Goal: Leave review/rating: Leave review/rating

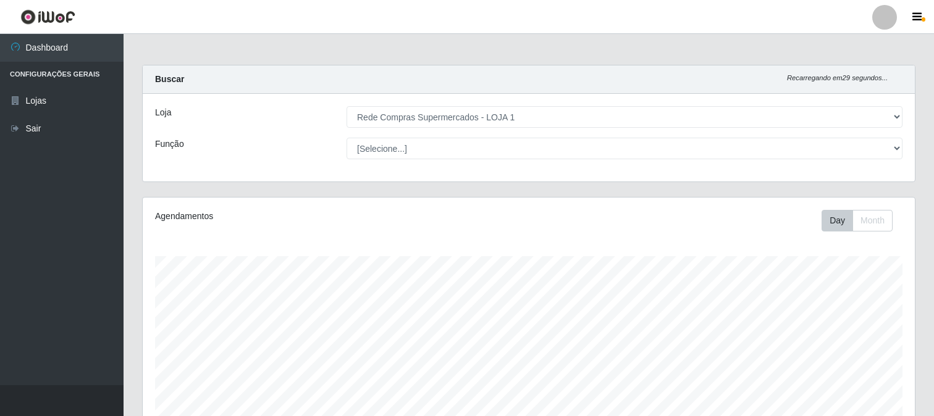
select select "158"
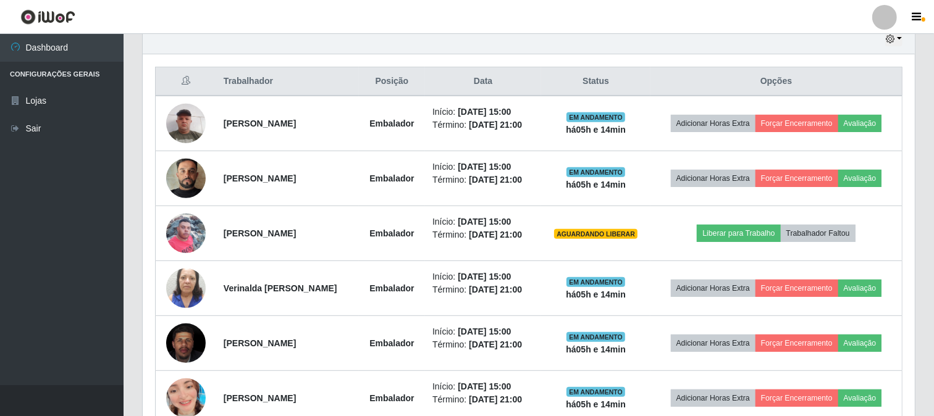
scroll to position [514, 0]
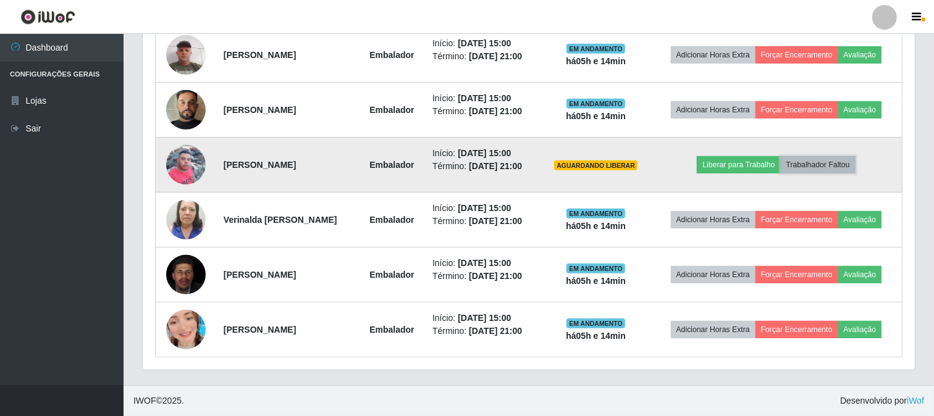
click at [832, 167] on button "Trabalhador Faltou" at bounding box center [818, 164] width 75 height 17
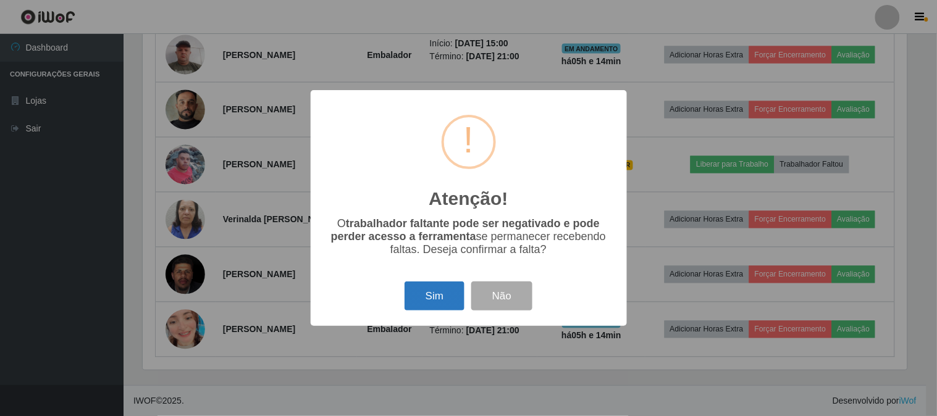
click at [454, 298] on button "Sim" at bounding box center [435, 296] width 60 height 29
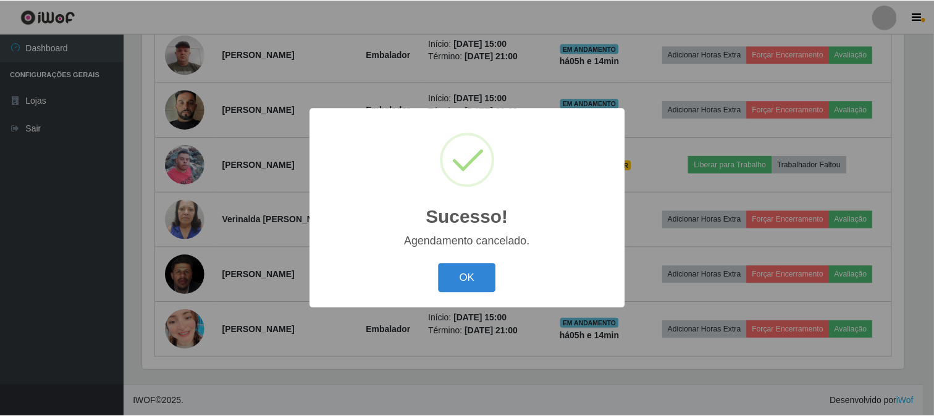
scroll to position [459, 0]
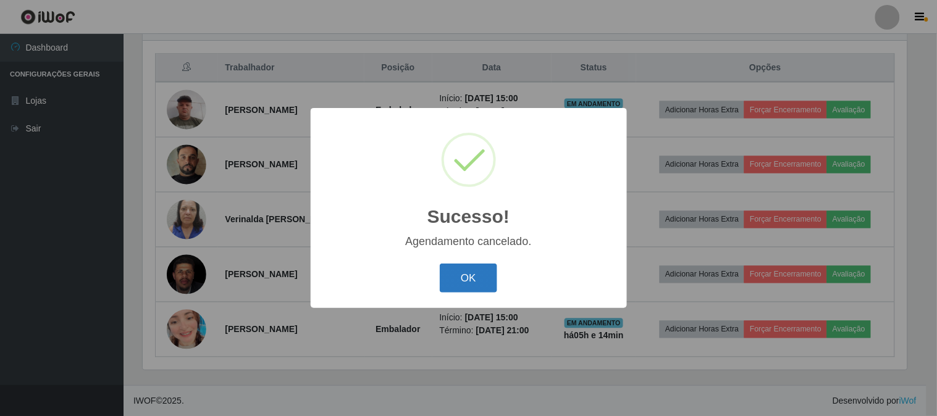
click at [484, 281] on button "OK" at bounding box center [468, 278] width 57 height 29
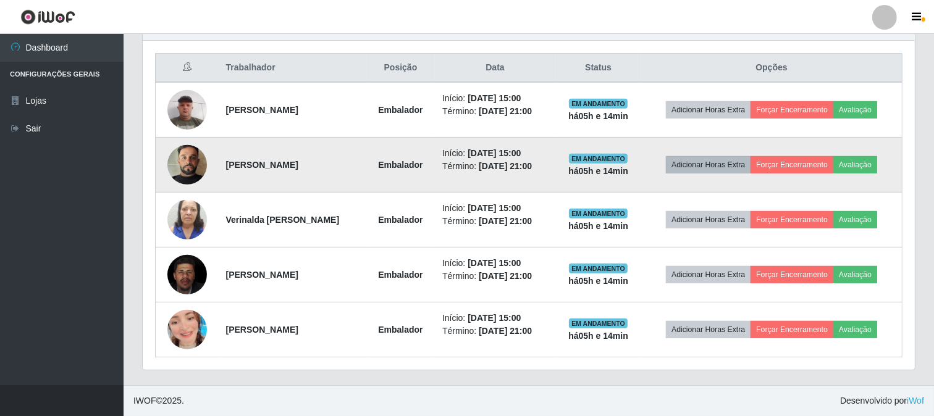
scroll to position [256, 772]
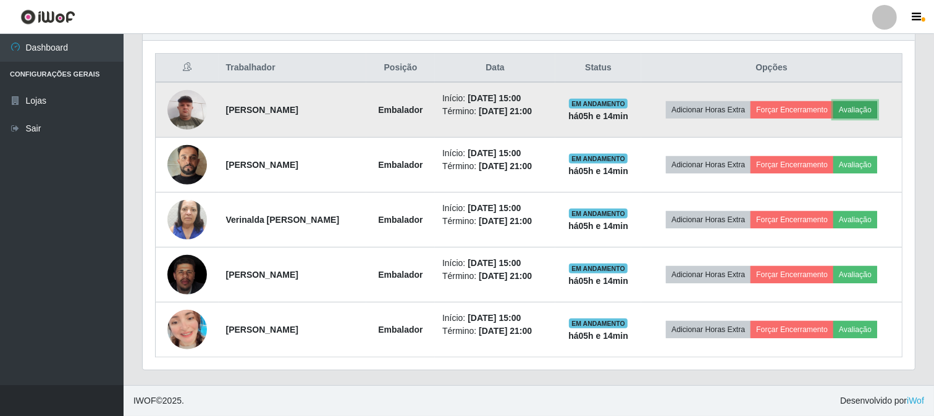
click at [867, 104] on button "Avaliação" at bounding box center [855, 109] width 44 height 17
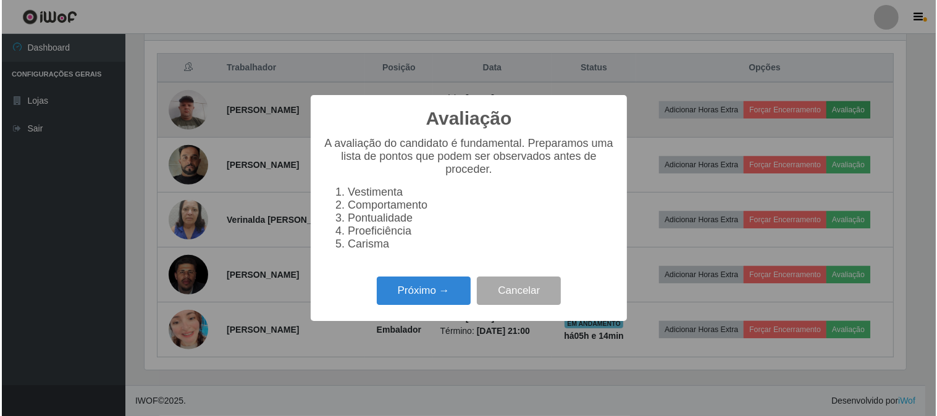
scroll to position [256, 764]
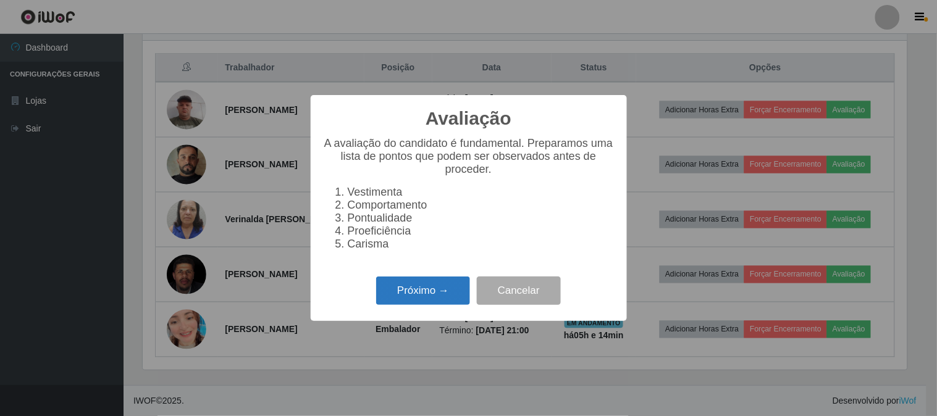
click at [414, 289] on button "Próximo →" at bounding box center [423, 291] width 94 height 29
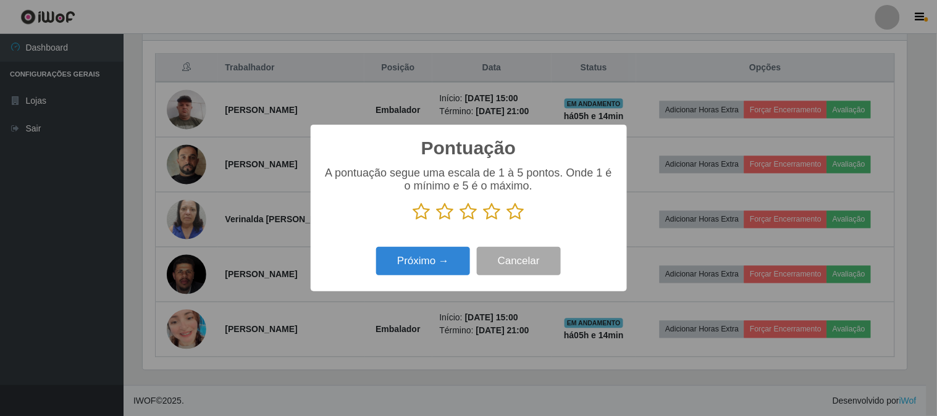
scroll to position [617588, 617080]
click at [521, 212] on icon at bounding box center [515, 212] width 17 height 19
click at [507, 221] on input "radio" at bounding box center [507, 221] width 0 height 0
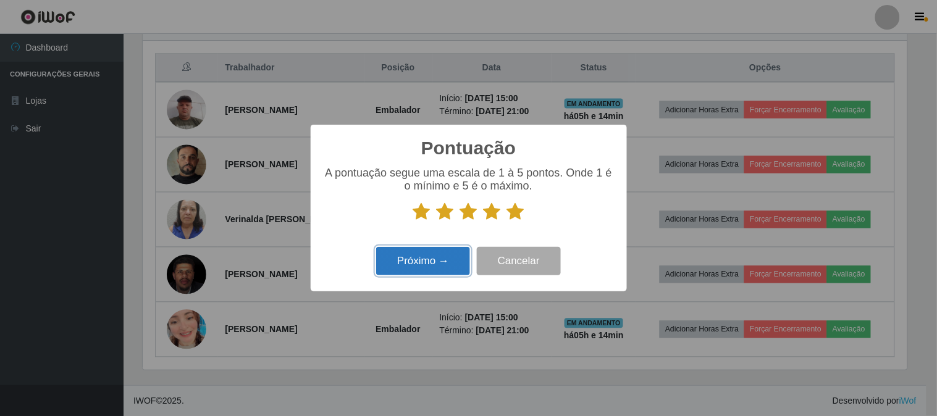
click at [458, 260] on button "Próximo →" at bounding box center [423, 261] width 94 height 29
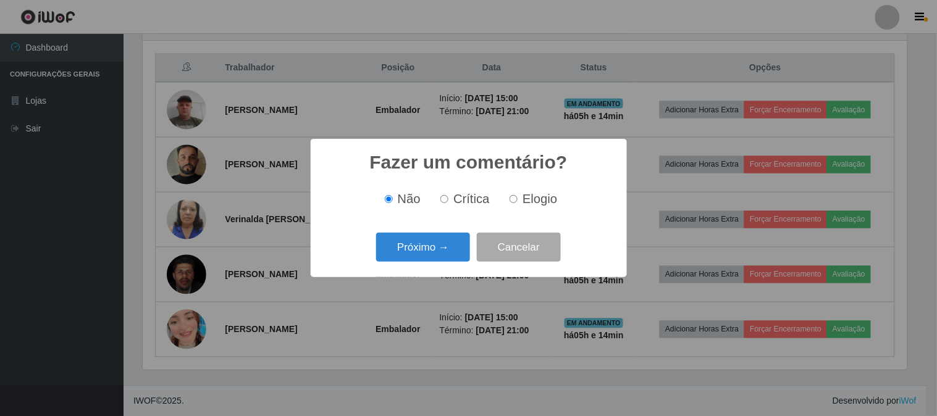
click at [458, 260] on button "Próximo →" at bounding box center [423, 247] width 94 height 29
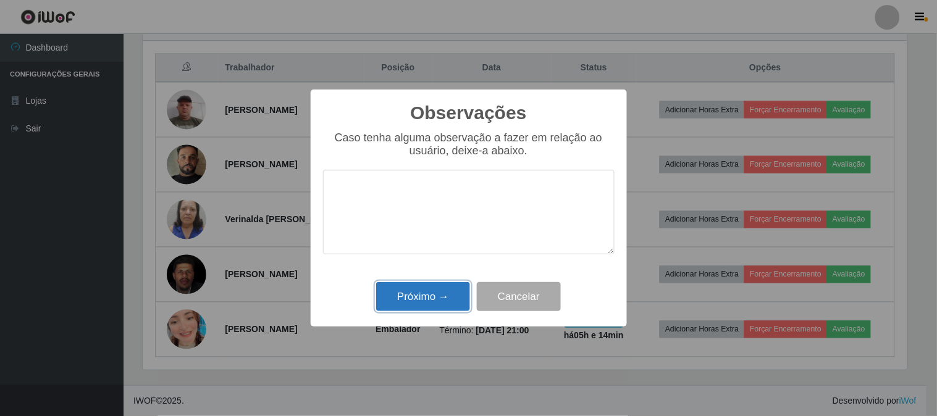
click at [434, 293] on button "Próximo →" at bounding box center [423, 296] width 94 height 29
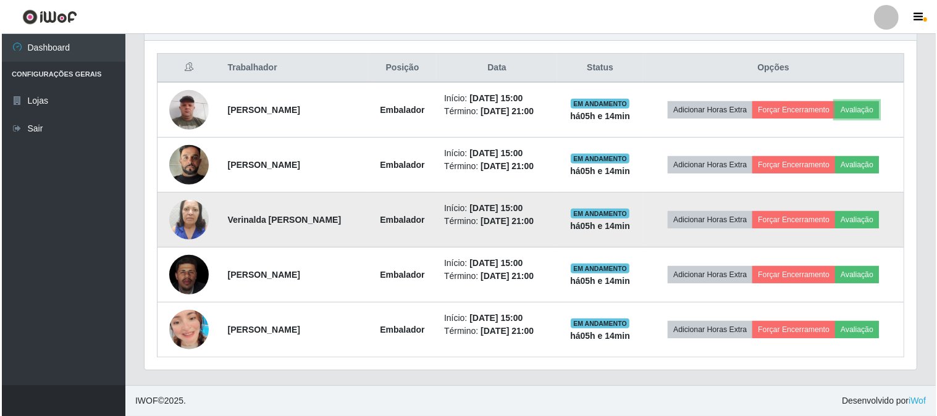
scroll to position [256, 772]
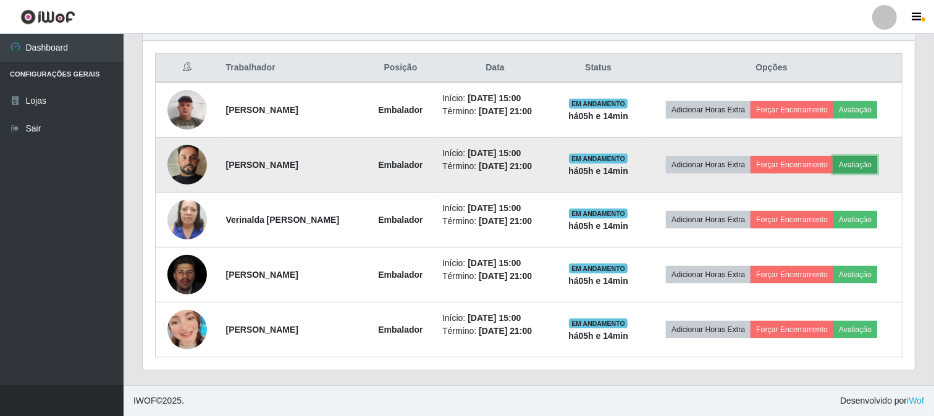
click at [851, 159] on button "Avaliação" at bounding box center [855, 164] width 44 height 17
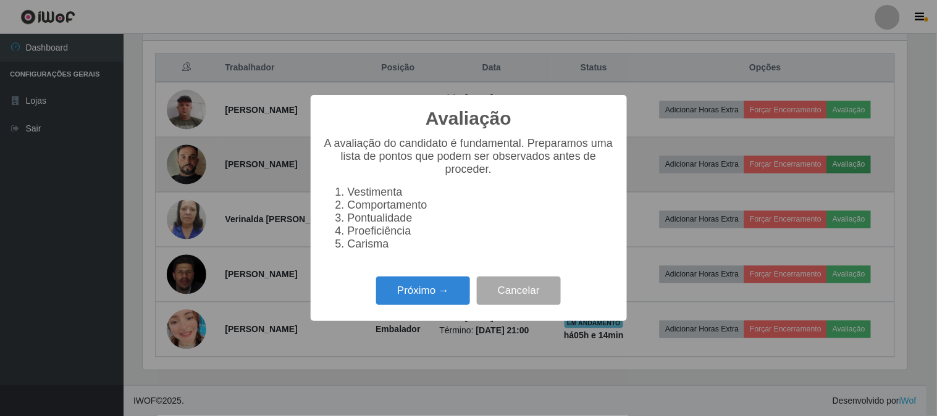
scroll to position [256, 764]
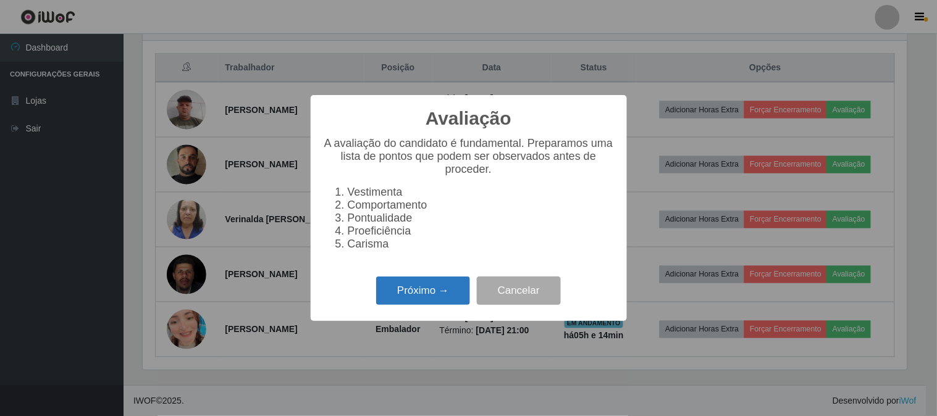
click at [429, 285] on button "Próximo →" at bounding box center [423, 291] width 94 height 29
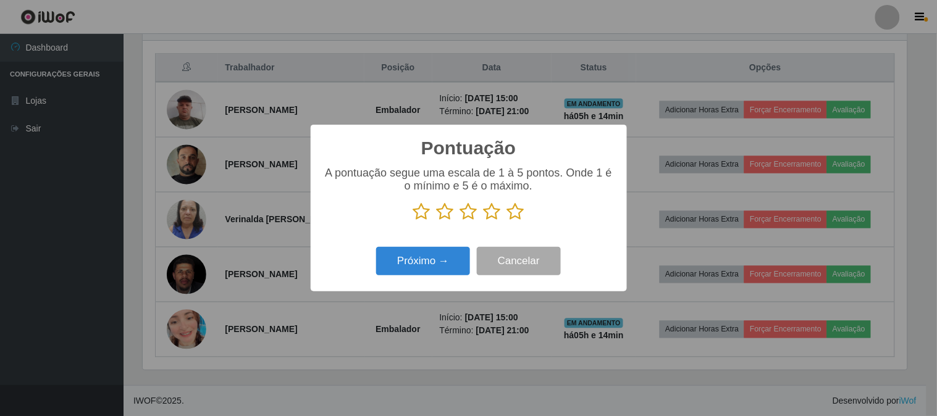
click at [445, 214] on icon at bounding box center [445, 212] width 17 height 19
click at [437, 221] on input "radio" at bounding box center [437, 221] width 0 height 0
click at [439, 256] on button "Próximo →" at bounding box center [423, 261] width 94 height 29
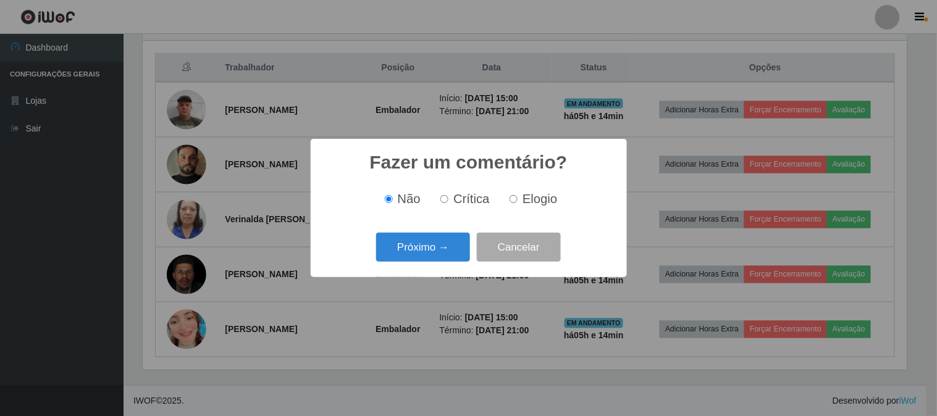
click at [447, 196] on input "Crítica" at bounding box center [445, 199] width 8 height 8
radio input "true"
click at [452, 249] on button "Próximo →" at bounding box center [423, 247] width 94 height 29
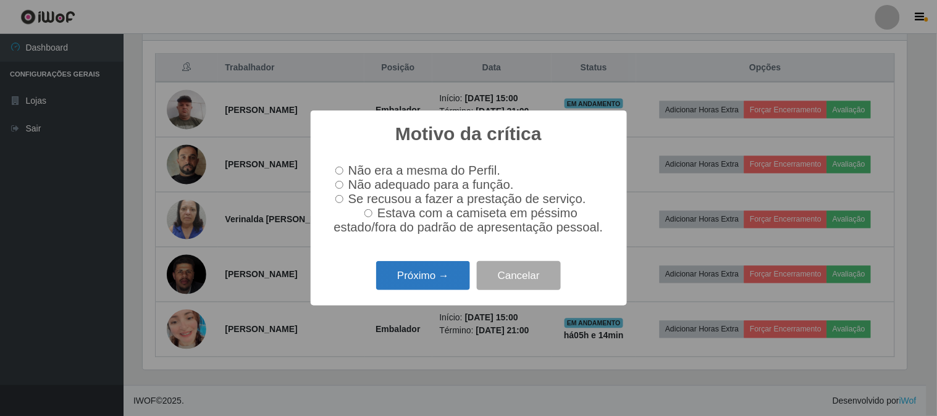
click at [442, 283] on button "Próximo →" at bounding box center [423, 275] width 94 height 29
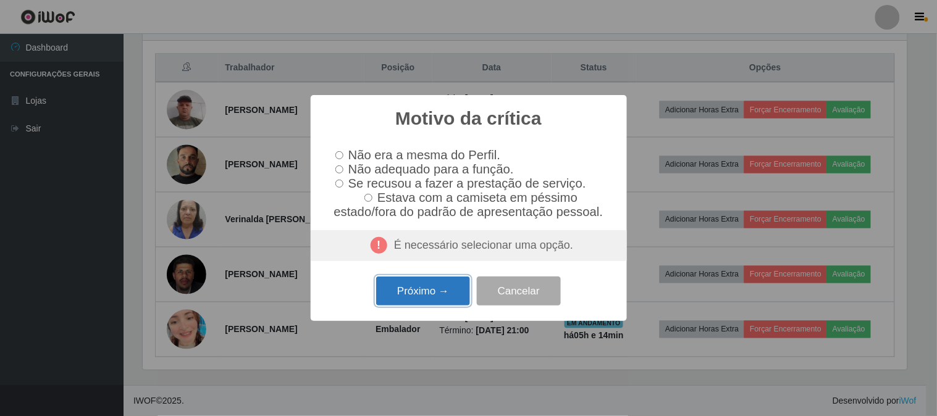
click at [439, 287] on button "Próximo →" at bounding box center [423, 291] width 94 height 29
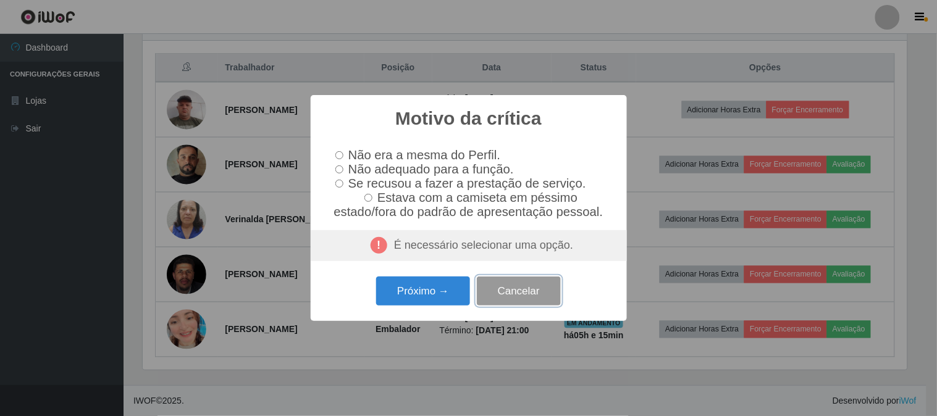
click at [513, 301] on button "Cancelar" at bounding box center [519, 291] width 84 height 29
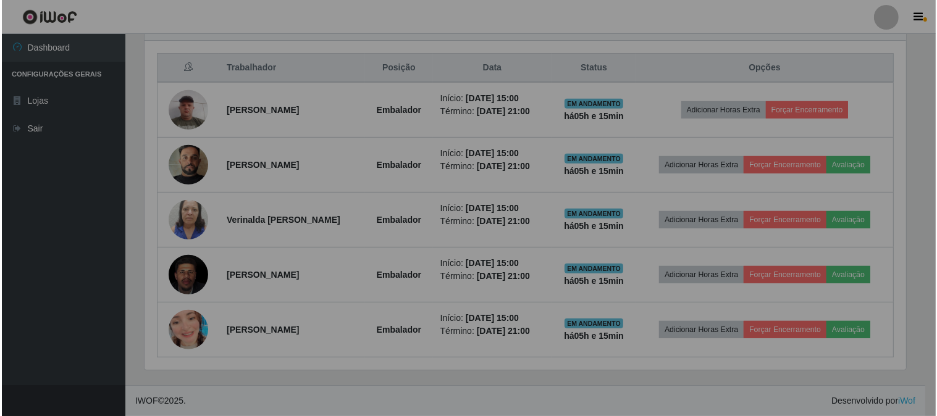
scroll to position [256, 772]
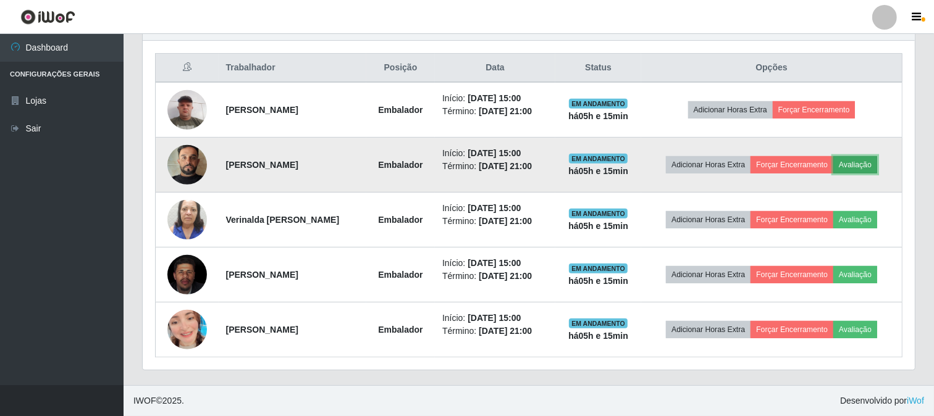
click at [865, 162] on button "Avaliação" at bounding box center [855, 164] width 44 height 17
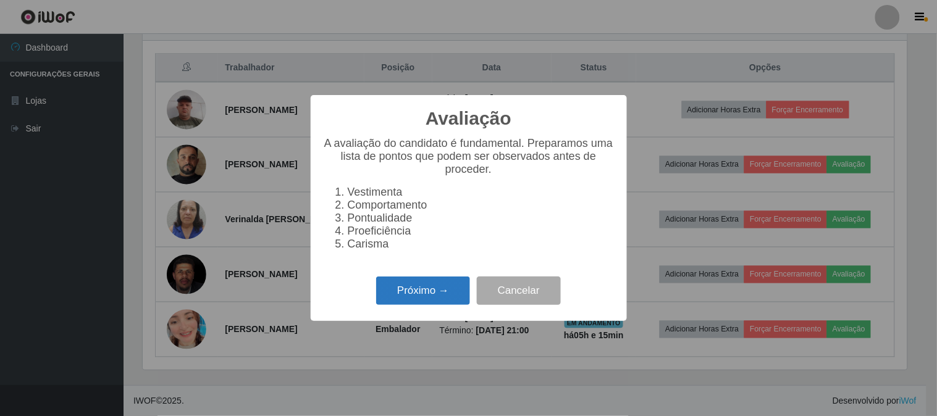
click at [432, 293] on button "Próximo →" at bounding box center [423, 291] width 94 height 29
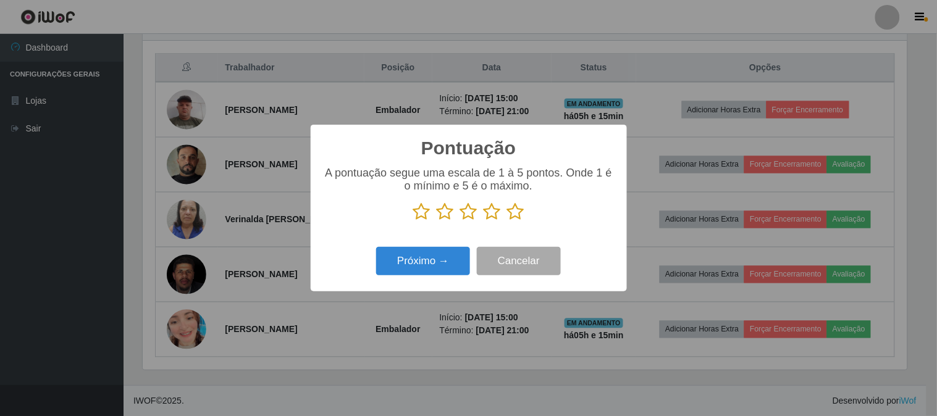
click at [444, 211] on icon at bounding box center [445, 212] width 17 height 19
click at [437, 221] on input "radio" at bounding box center [437, 221] width 0 height 0
click at [443, 251] on button "Próximo →" at bounding box center [423, 261] width 94 height 29
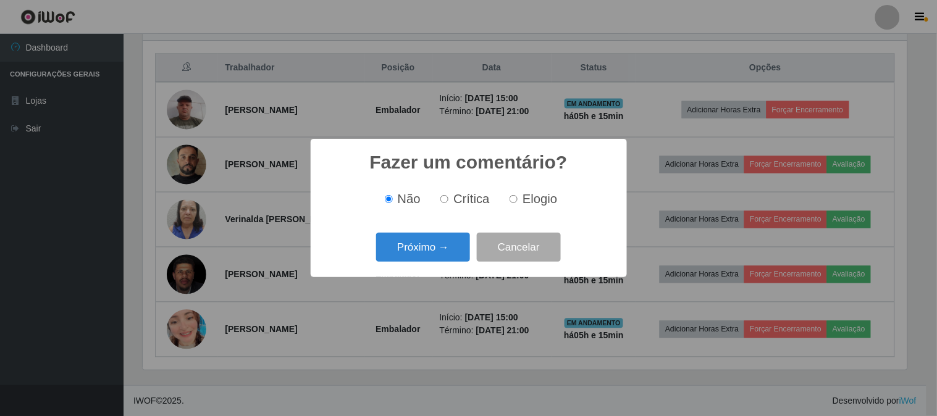
click at [443, 251] on button "Próximo →" at bounding box center [423, 247] width 94 height 29
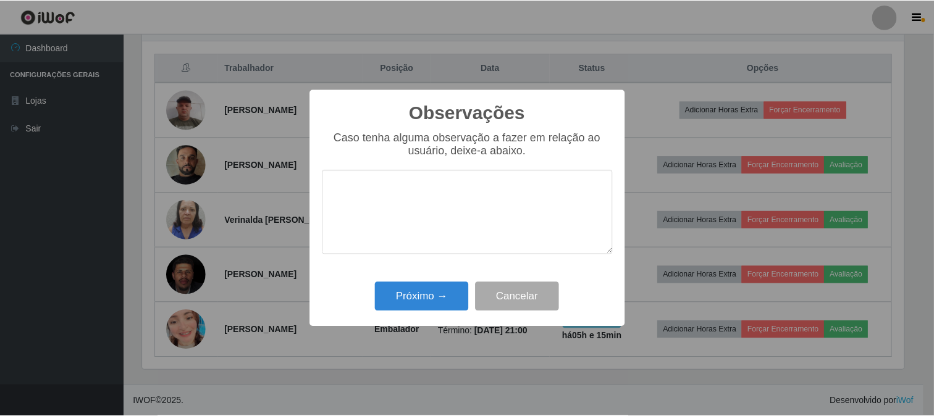
scroll to position [0, 0]
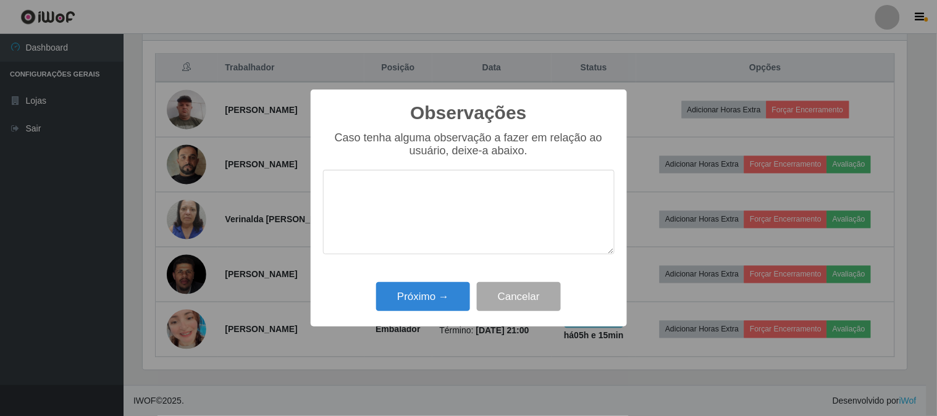
click at [434, 221] on textarea at bounding box center [469, 212] width 292 height 85
type textarea "muito vagaroso na funçao."
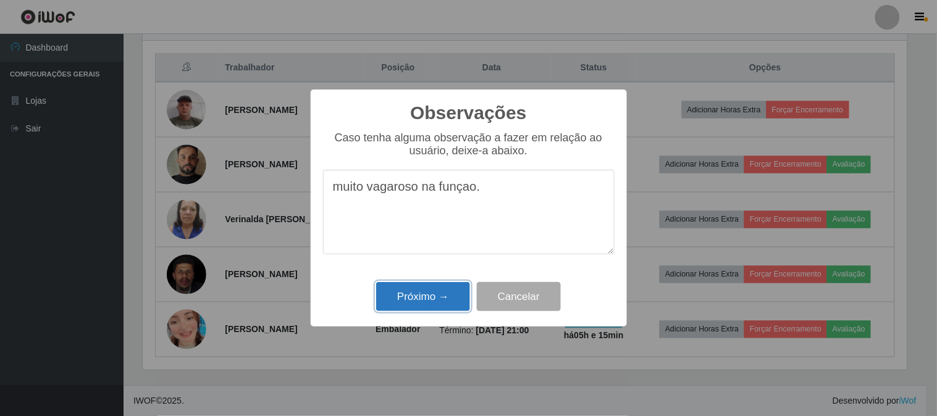
click at [413, 295] on button "Próximo →" at bounding box center [423, 296] width 94 height 29
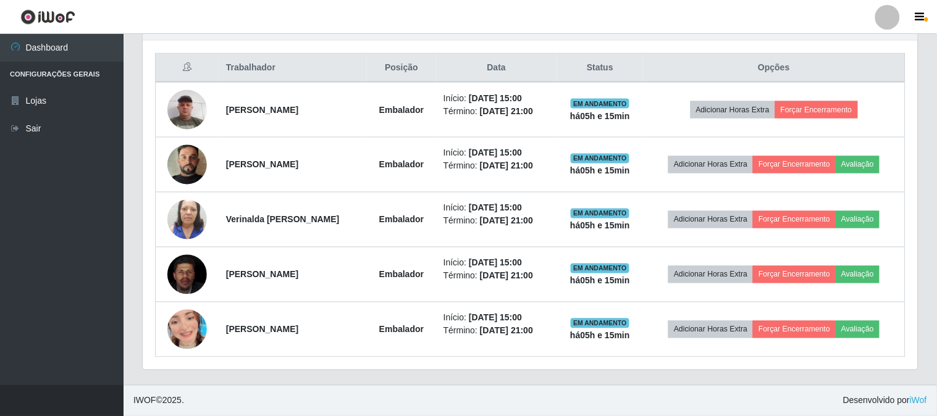
scroll to position [256, 772]
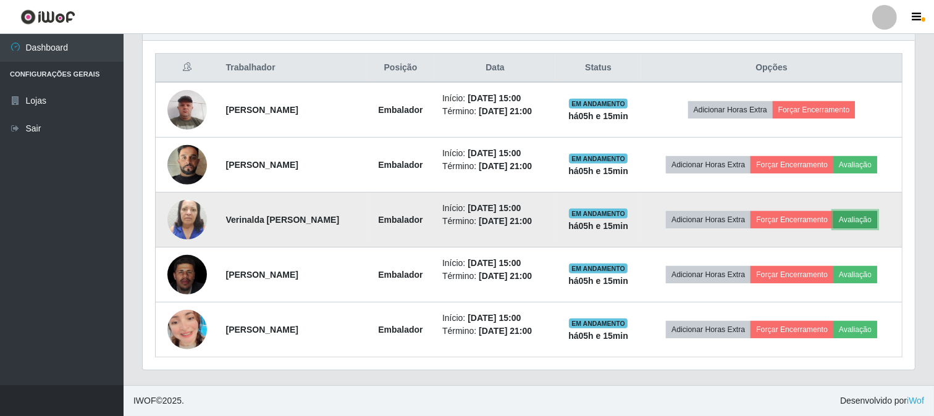
click at [853, 216] on button "Avaliação" at bounding box center [855, 219] width 44 height 17
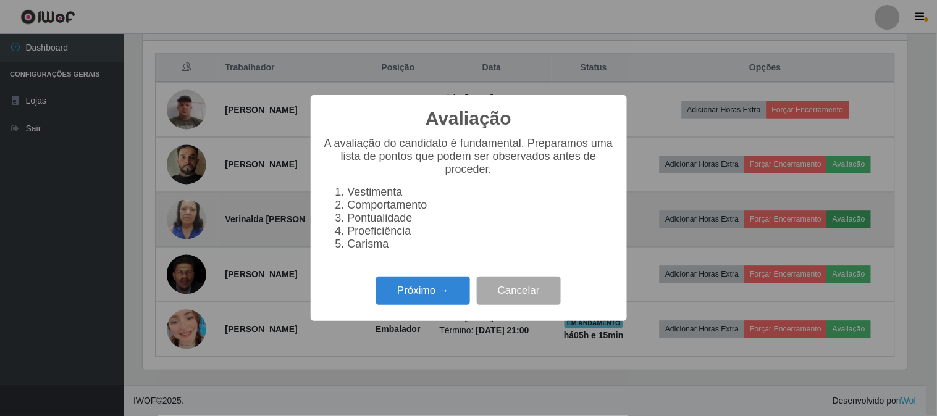
scroll to position [256, 764]
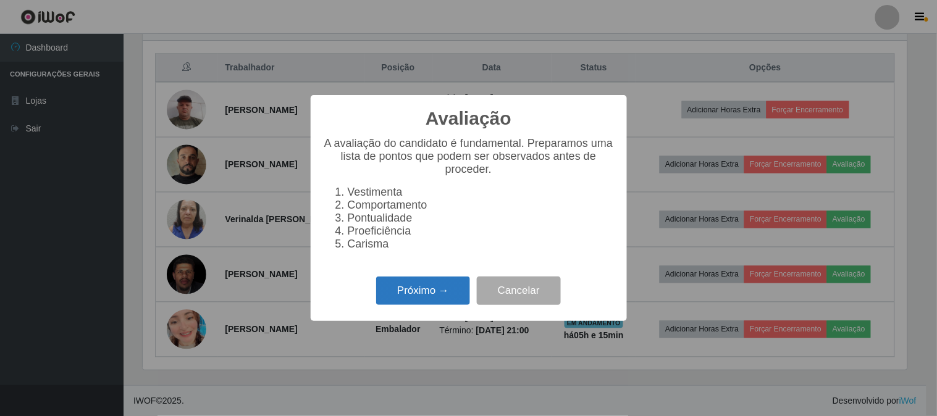
click at [445, 293] on button "Próximo →" at bounding box center [423, 291] width 94 height 29
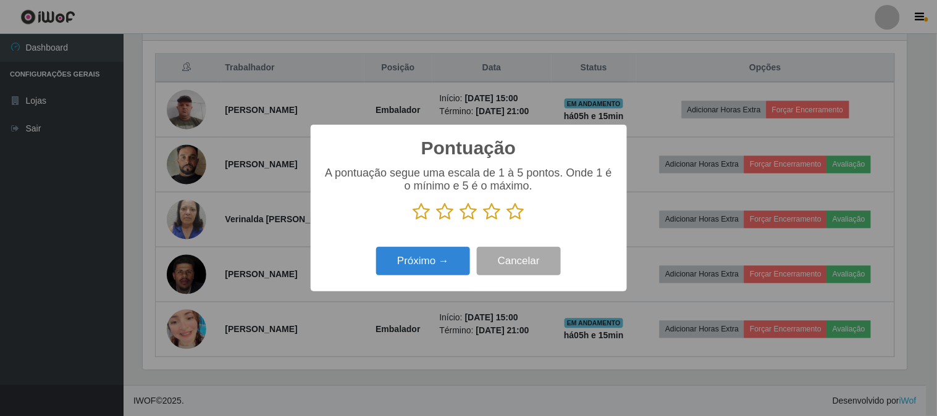
click at [517, 217] on icon at bounding box center [515, 212] width 17 height 19
click at [507, 221] on input "radio" at bounding box center [507, 221] width 0 height 0
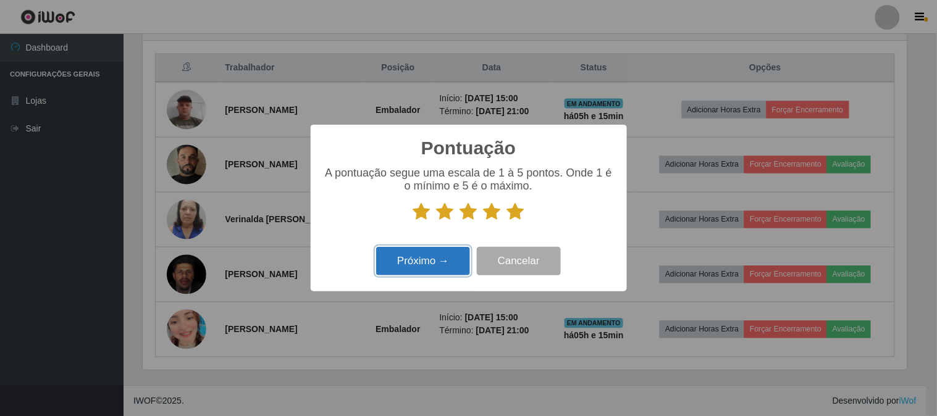
click at [458, 261] on button "Próximo →" at bounding box center [423, 261] width 94 height 29
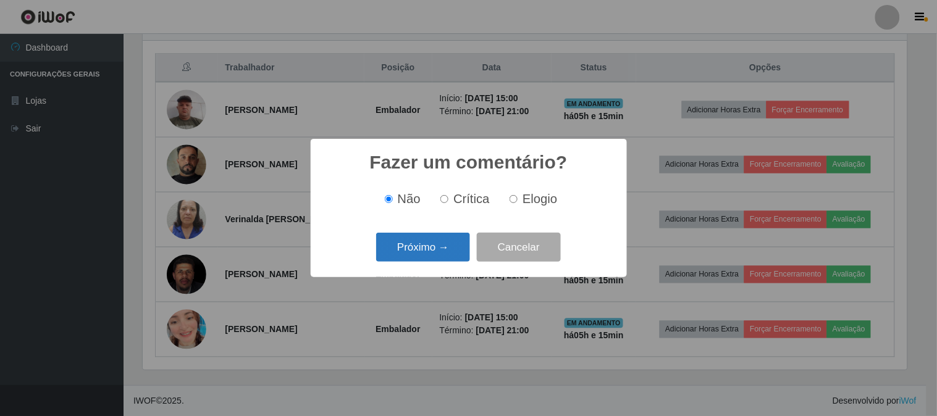
click at [457, 254] on button "Próximo →" at bounding box center [423, 247] width 94 height 29
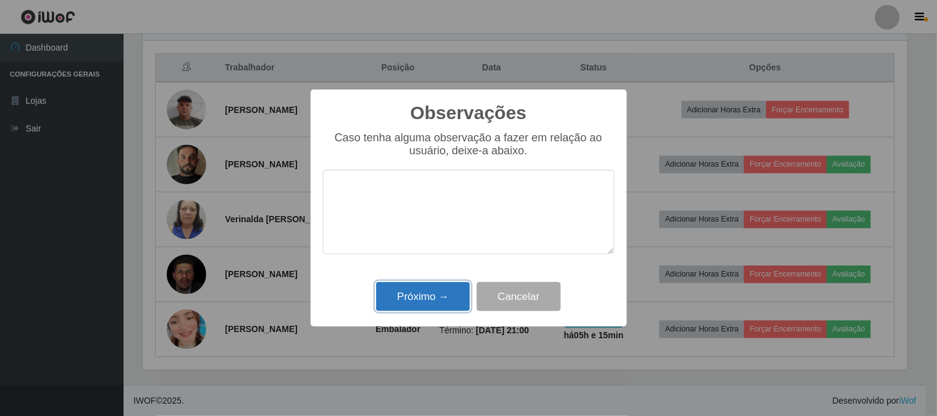
click at [441, 289] on button "Próximo →" at bounding box center [423, 296] width 94 height 29
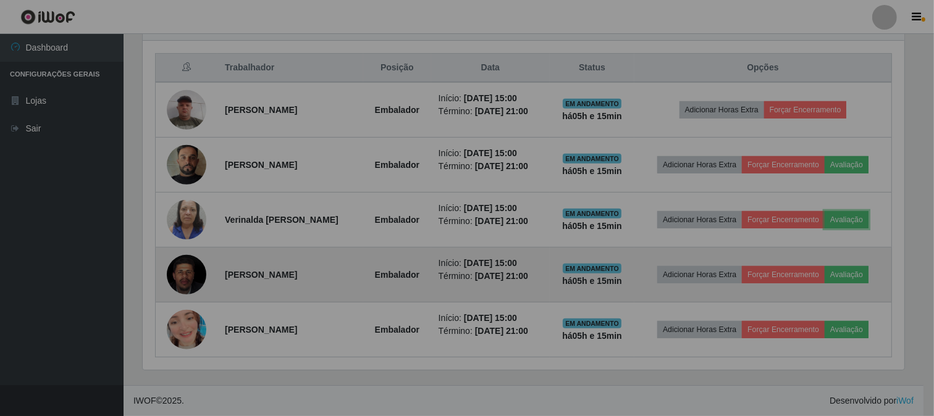
scroll to position [256, 772]
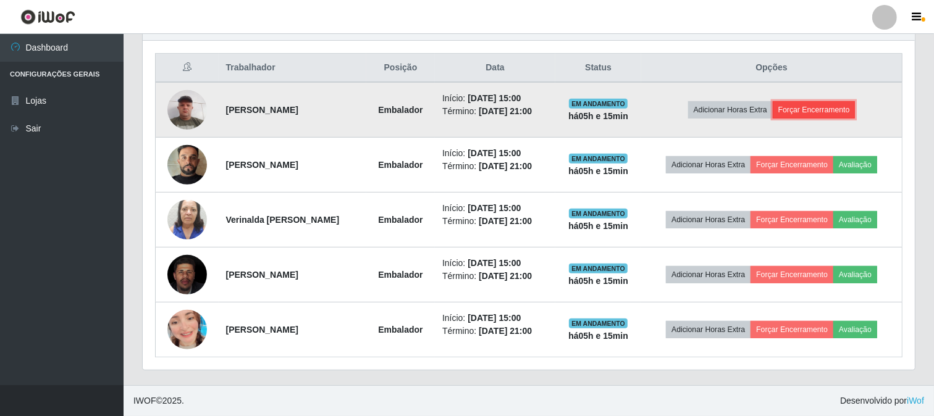
click at [837, 105] on button "Forçar Encerramento" at bounding box center [814, 109] width 83 height 17
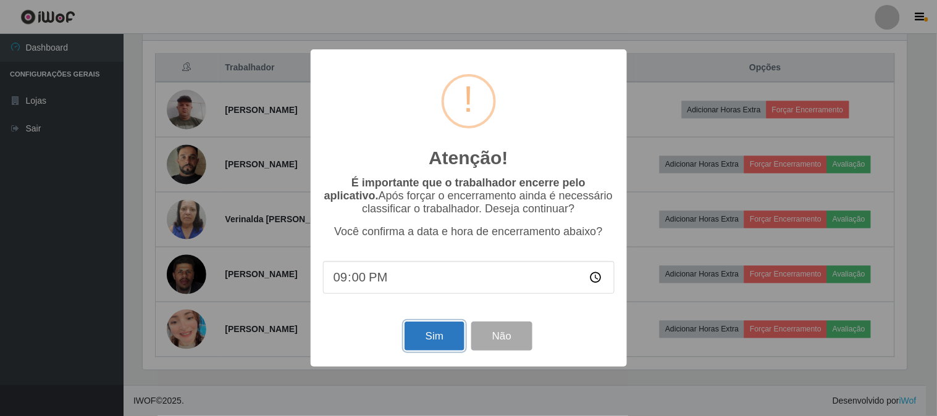
click at [441, 334] on button "Sim" at bounding box center [435, 336] width 60 height 29
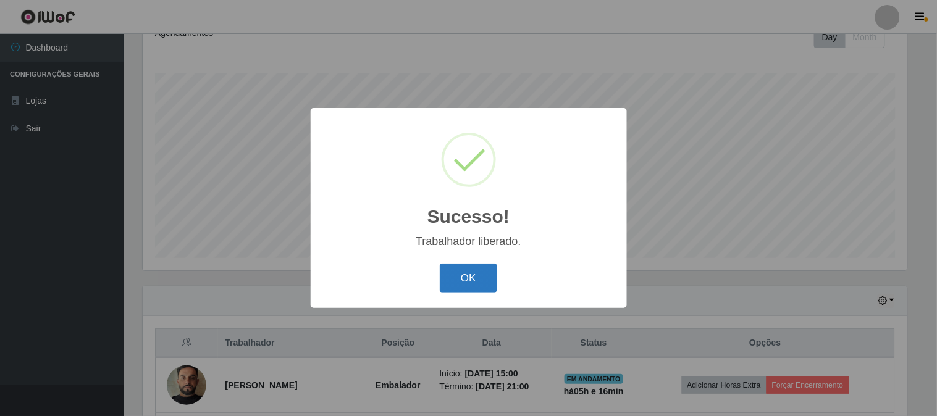
click at [470, 285] on button "OK" at bounding box center [468, 278] width 57 height 29
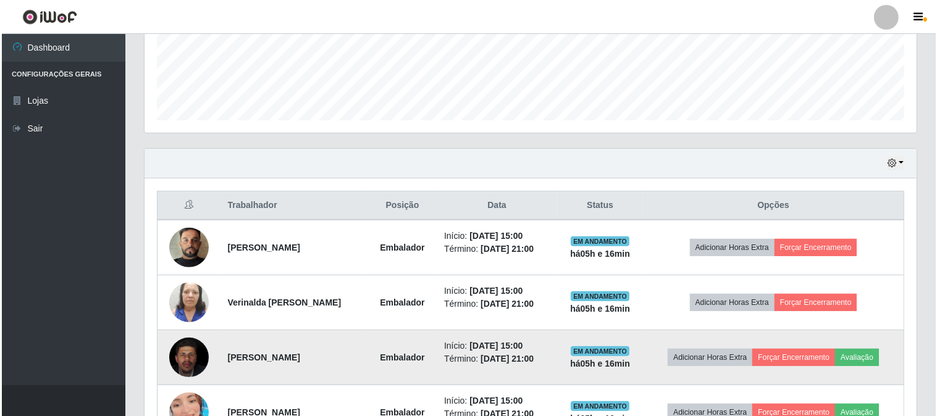
scroll to position [404, 0]
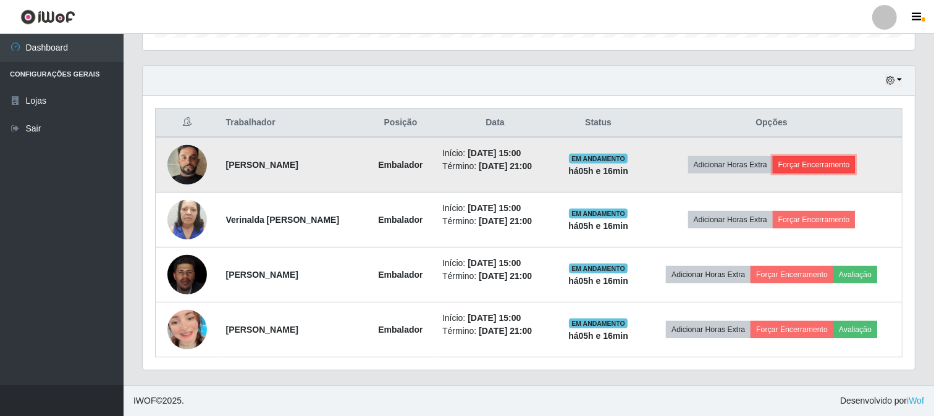
click at [825, 174] on button "Forçar Encerramento" at bounding box center [814, 164] width 83 height 17
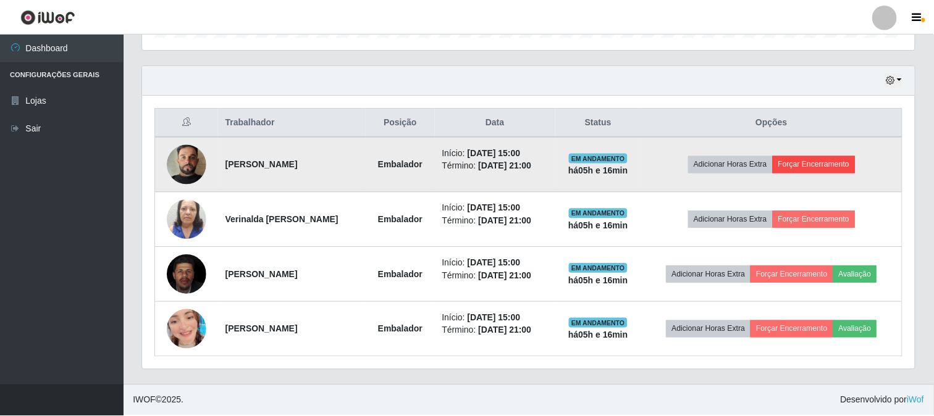
scroll to position [256, 764]
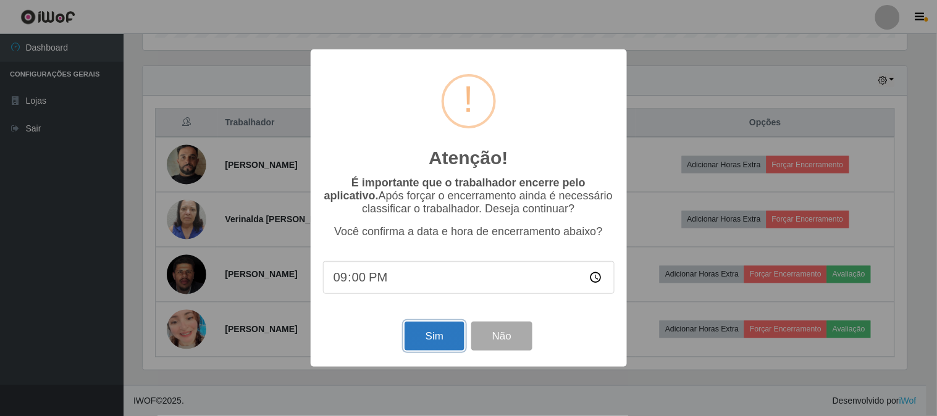
click at [442, 336] on button "Sim" at bounding box center [435, 336] width 60 height 29
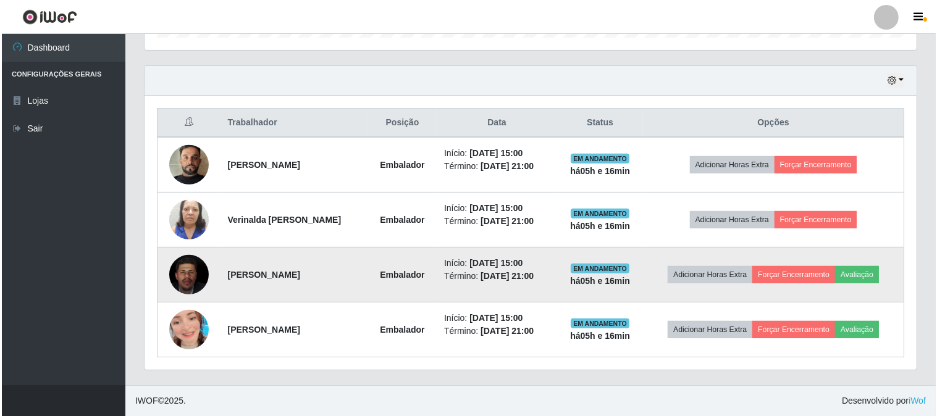
scroll to position [184, 0]
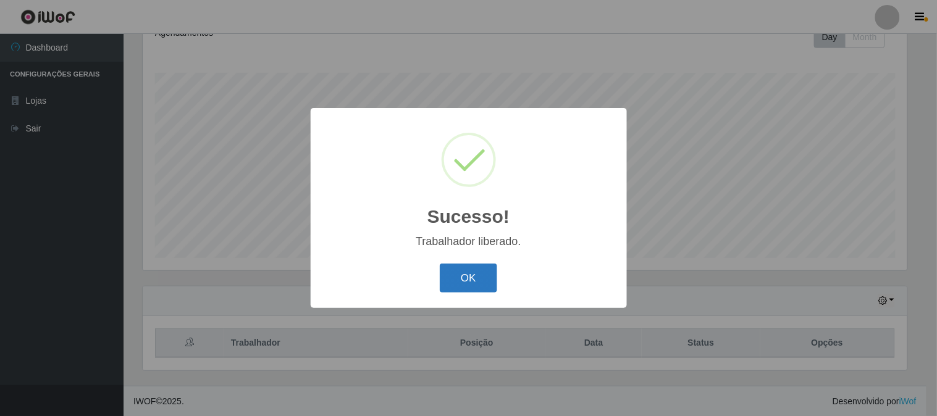
click at [474, 272] on button "OK" at bounding box center [468, 278] width 57 height 29
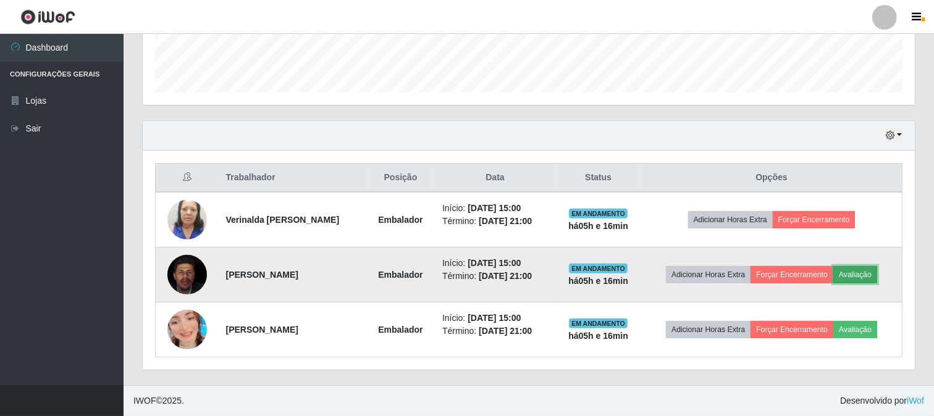
click at [861, 271] on button "Avaliação" at bounding box center [855, 274] width 44 height 17
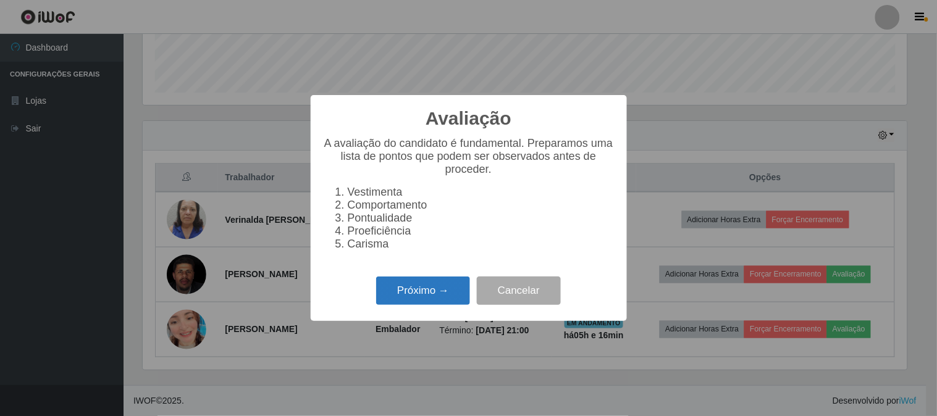
click at [452, 283] on button "Próximo →" at bounding box center [423, 291] width 94 height 29
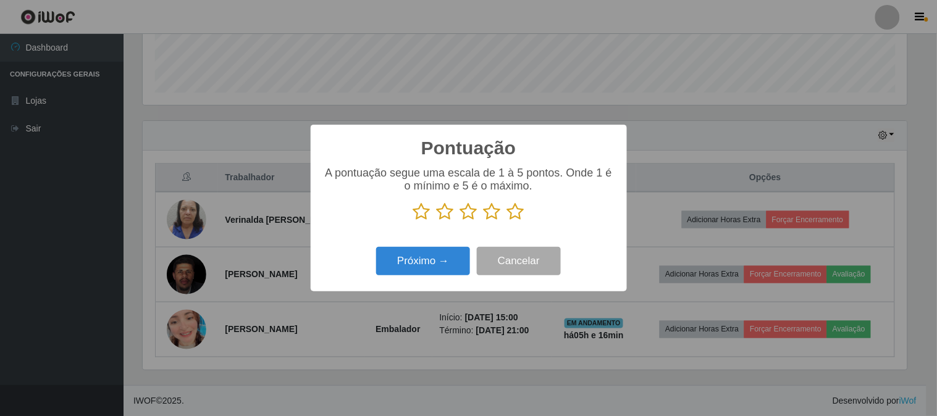
click at [520, 216] on icon at bounding box center [515, 212] width 17 height 19
click at [507, 221] on input "radio" at bounding box center [507, 221] width 0 height 0
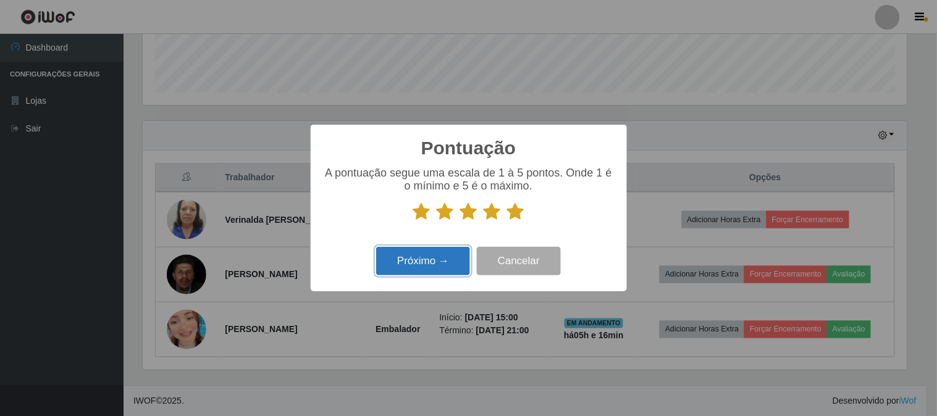
click at [431, 263] on button "Próximo →" at bounding box center [423, 261] width 94 height 29
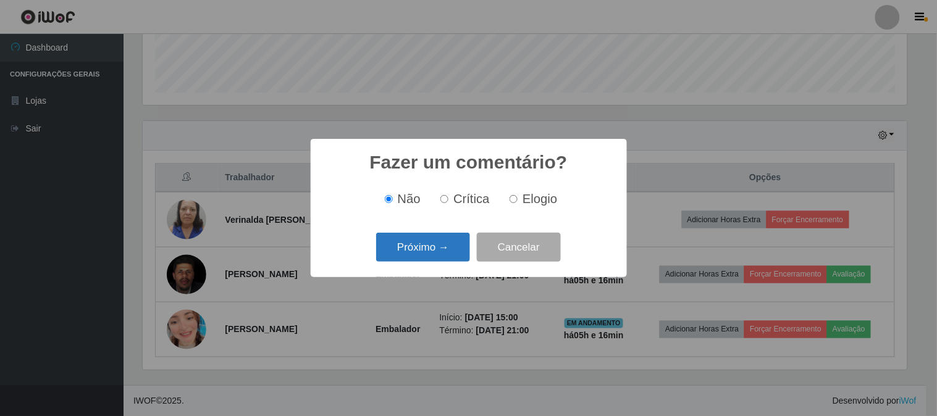
click at [433, 258] on button "Próximo →" at bounding box center [423, 247] width 94 height 29
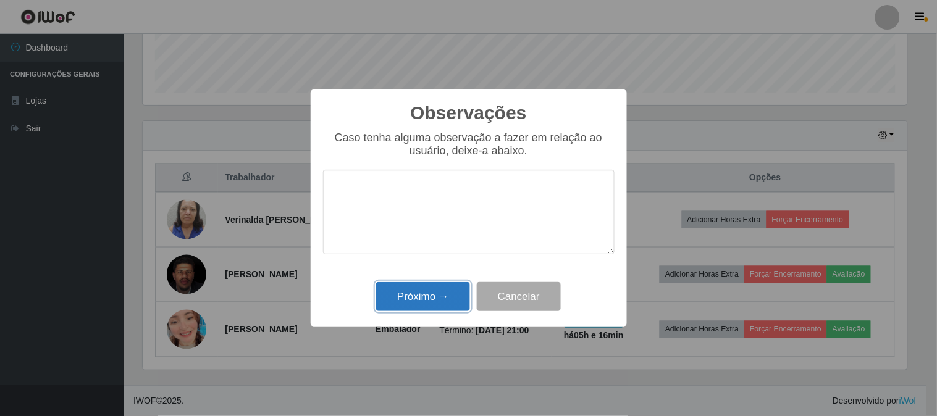
click at [432, 302] on button "Próximo →" at bounding box center [423, 296] width 94 height 29
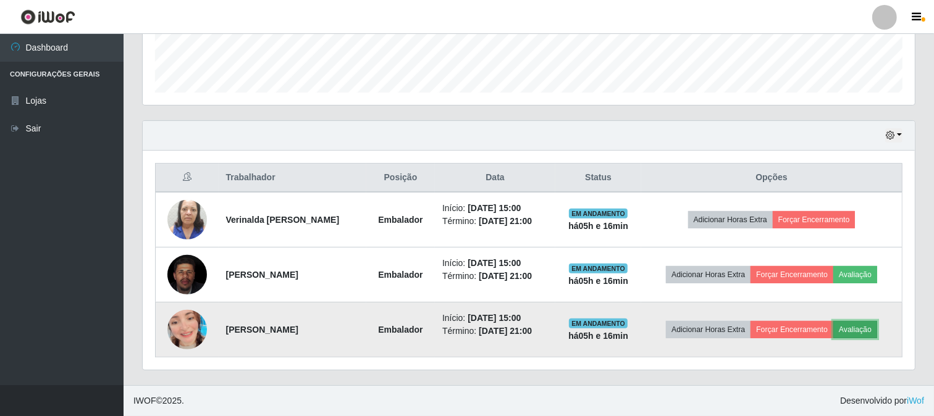
click at [850, 324] on button "Avaliação" at bounding box center [855, 329] width 44 height 17
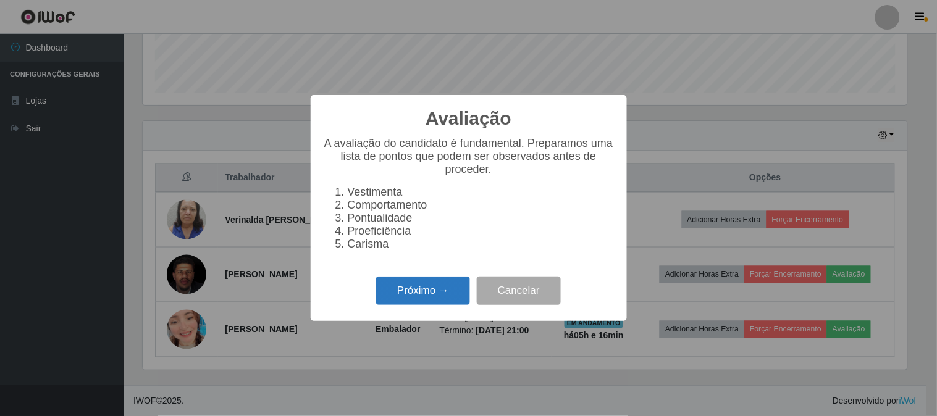
click at [413, 287] on button "Próximo →" at bounding box center [423, 291] width 94 height 29
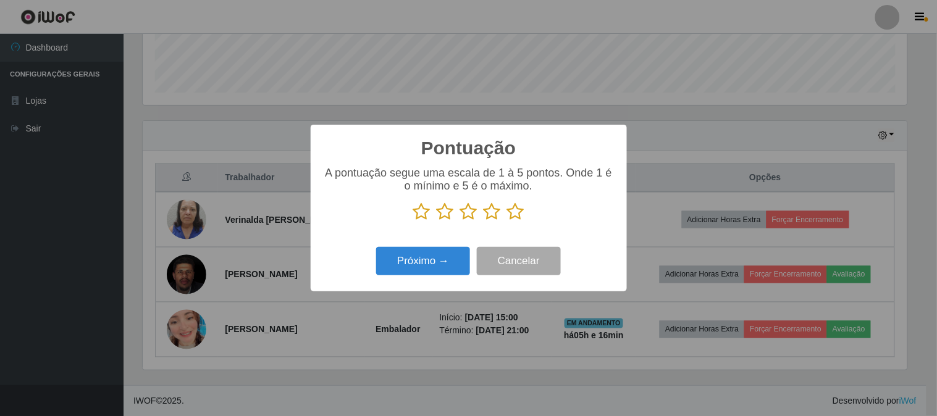
click at [517, 217] on icon at bounding box center [515, 212] width 17 height 19
click at [507, 221] on input "radio" at bounding box center [507, 221] width 0 height 0
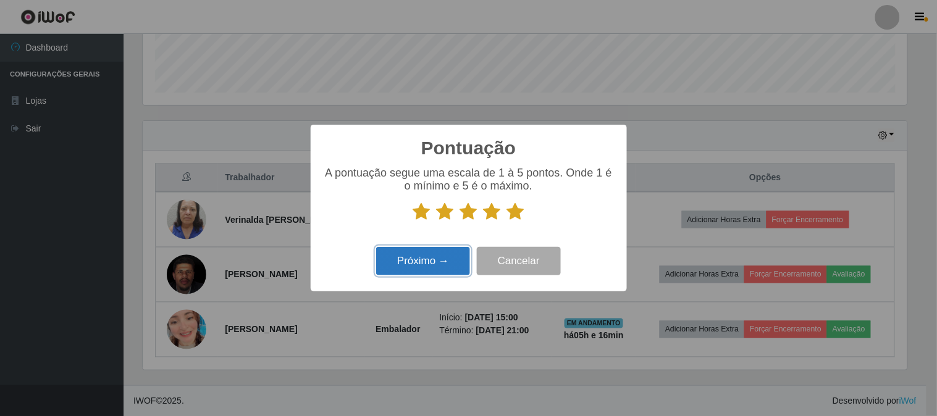
click at [416, 260] on button "Próximo →" at bounding box center [423, 261] width 94 height 29
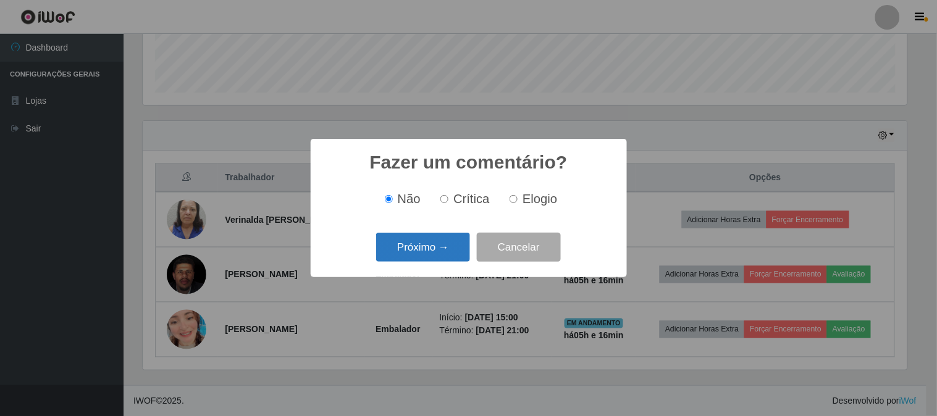
click at [424, 251] on button "Próximo →" at bounding box center [423, 247] width 94 height 29
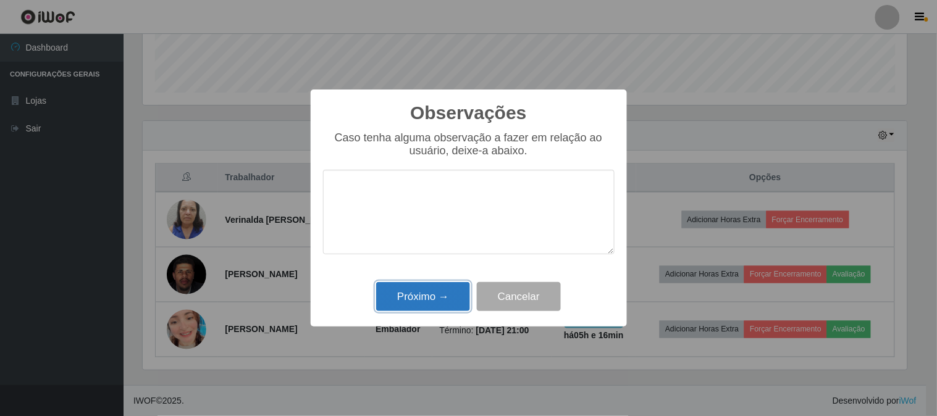
click at [423, 305] on button "Próximo →" at bounding box center [423, 296] width 94 height 29
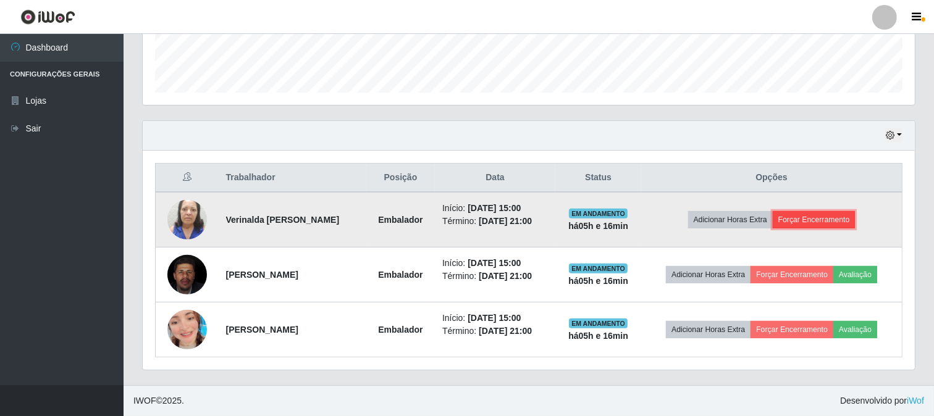
click at [834, 226] on button "Forçar Encerramento" at bounding box center [814, 219] width 83 height 17
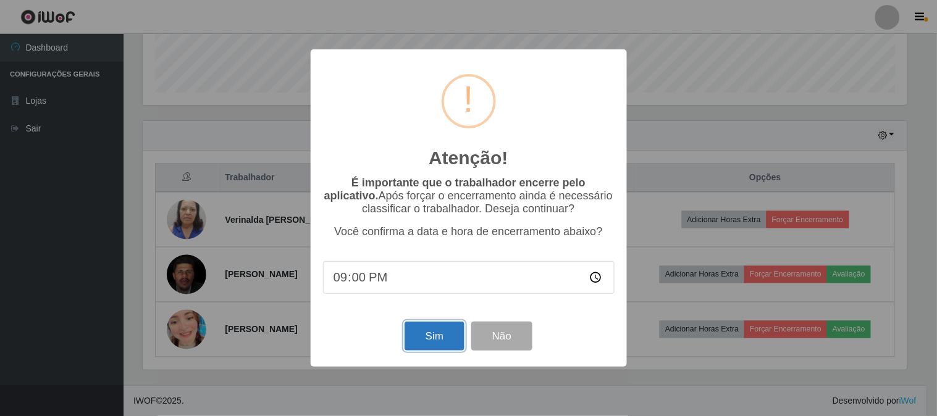
click at [440, 343] on button "Sim" at bounding box center [435, 336] width 60 height 29
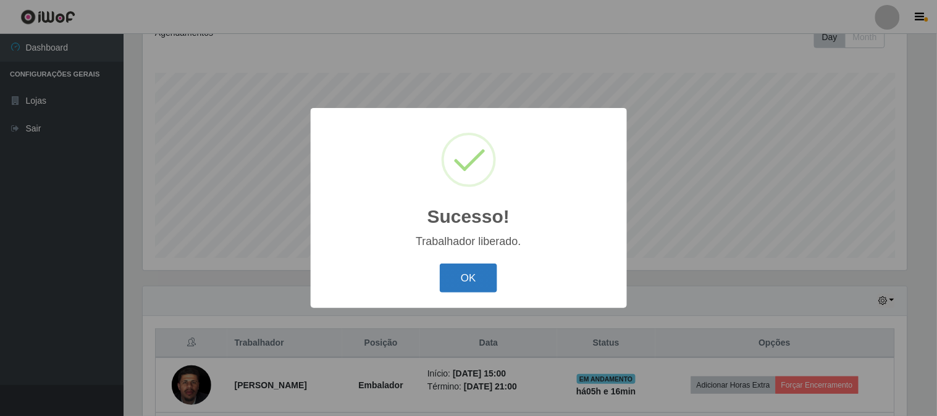
click at [476, 277] on button "OK" at bounding box center [468, 278] width 57 height 29
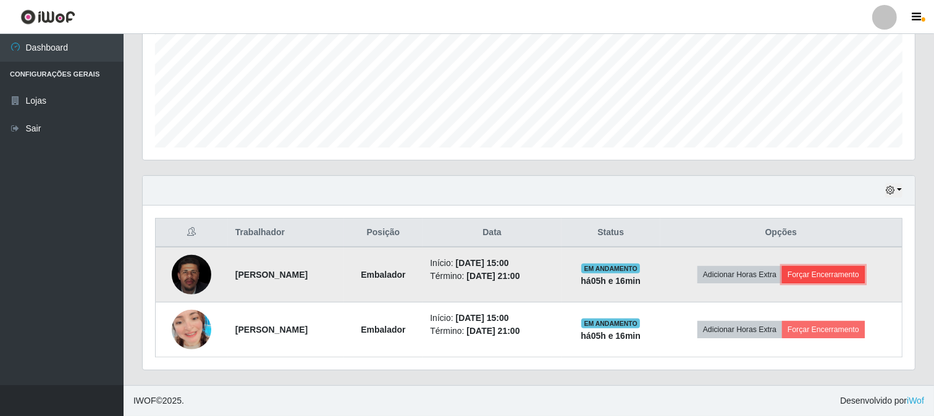
click at [850, 280] on button "Forçar Encerramento" at bounding box center [823, 274] width 83 height 17
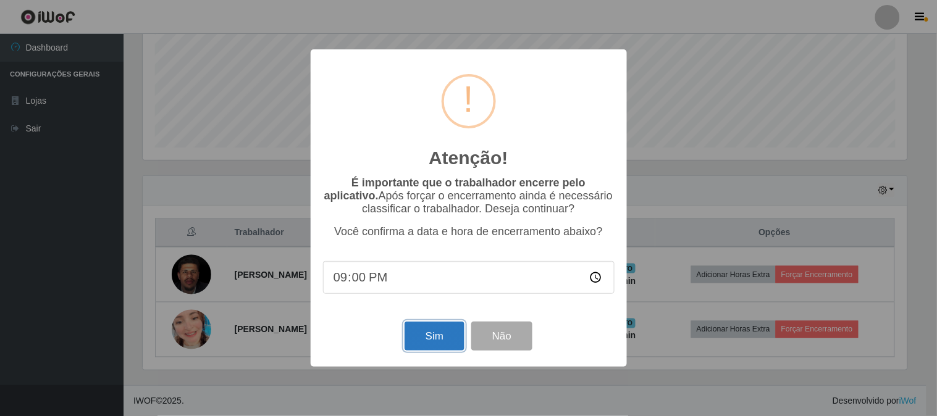
click at [436, 342] on button "Sim" at bounding box center [435, 336] width 60 height 29
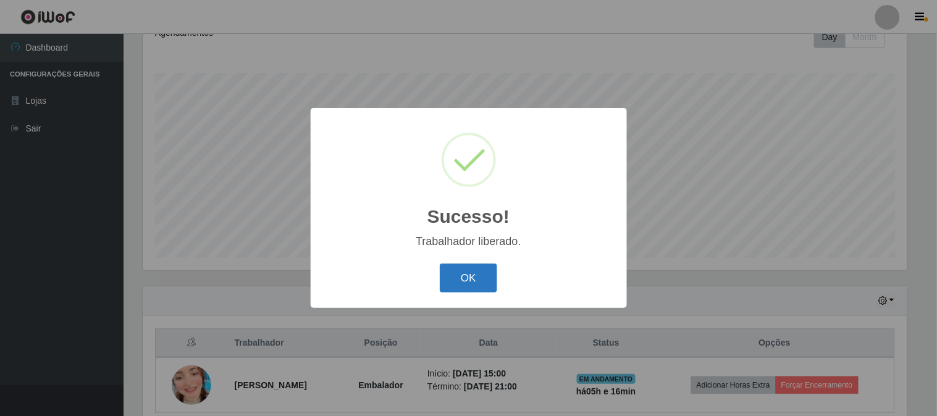
click at [471, 283] on button "OK" at bounding box center [468, 278] width 57 height 29
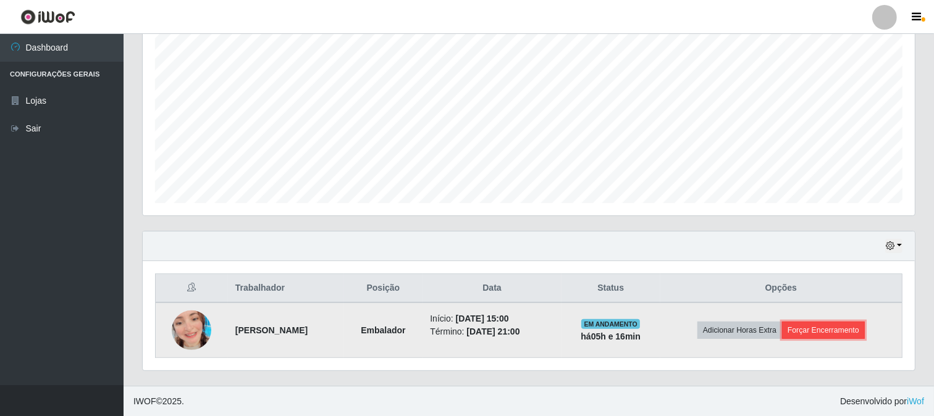
click at [822, 329] on button "Forçar Encerramento" at bounding box center [823, 330] width 83 height 17
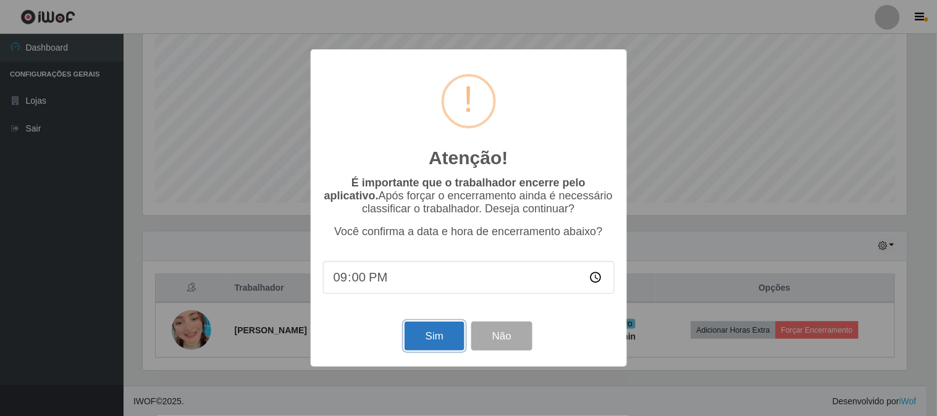
click at [447, 336] on button "Sim" at bounding box center [435, 336] width 60 height 29
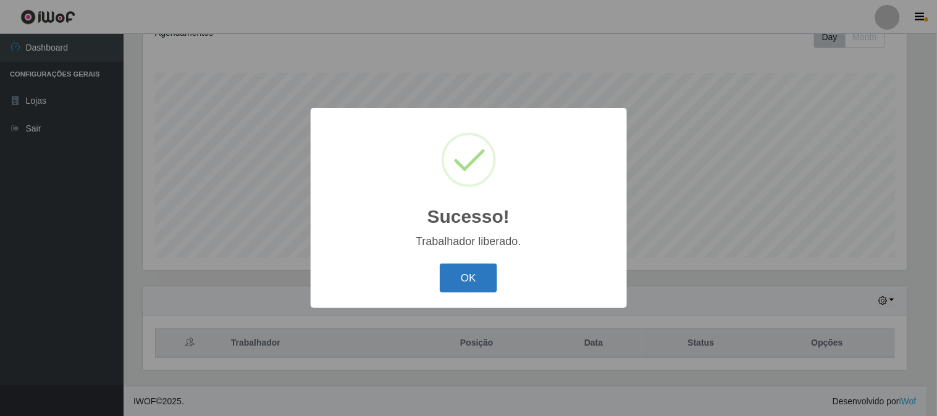
click at [492, 280] on button "OK" at bounding box center [468, 278] width 57 height 29
